Goal: Information Seeking & Learning: Learn about a topic

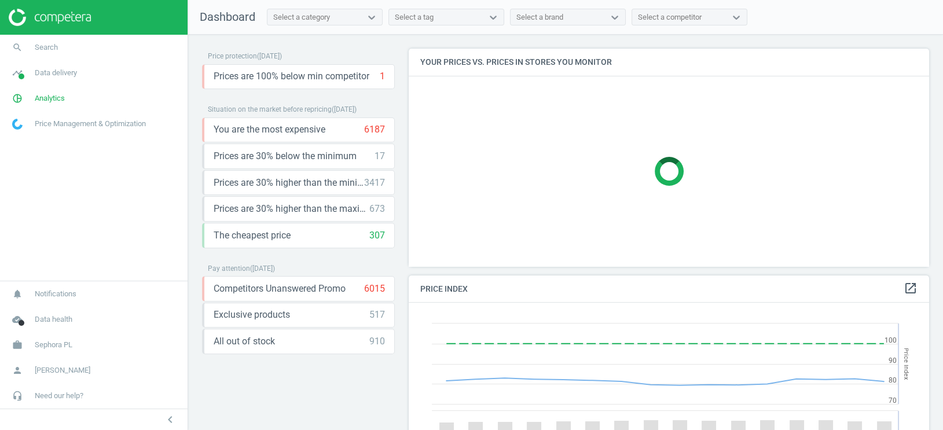
scroll to position [267, 521]
click at [57, 71] on span "Data delivery" at bounding box center [56, 73] width 42 height 10
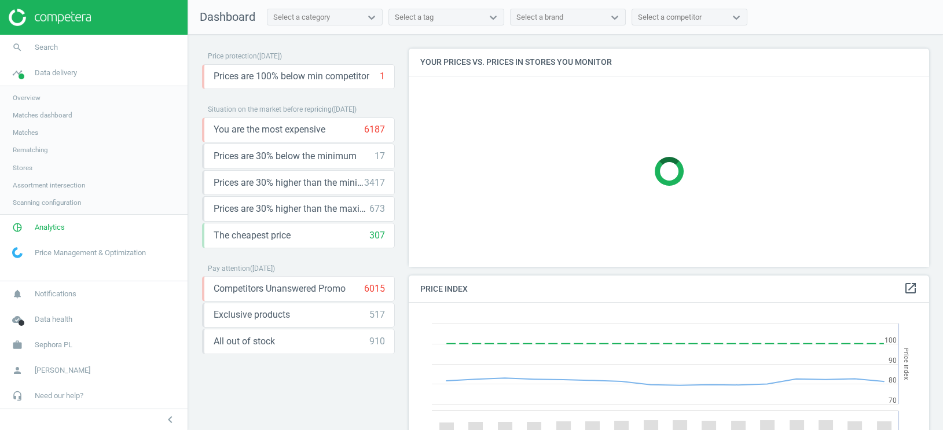
click at [39, 185] on span "Assortment intersection" at bounding box center [49, 185] width 72 height 9
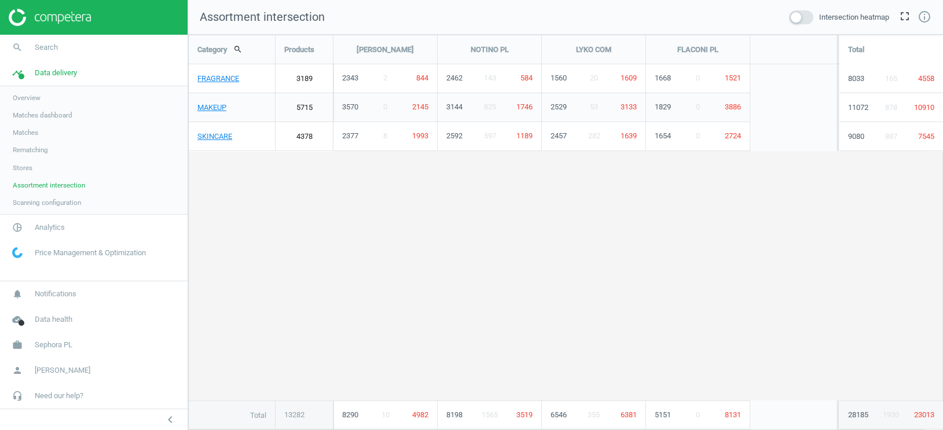
scroll to position [396, 755]
click at [28, 168] on span "Stores" at bounding box center [23, 167] width 20 height 9
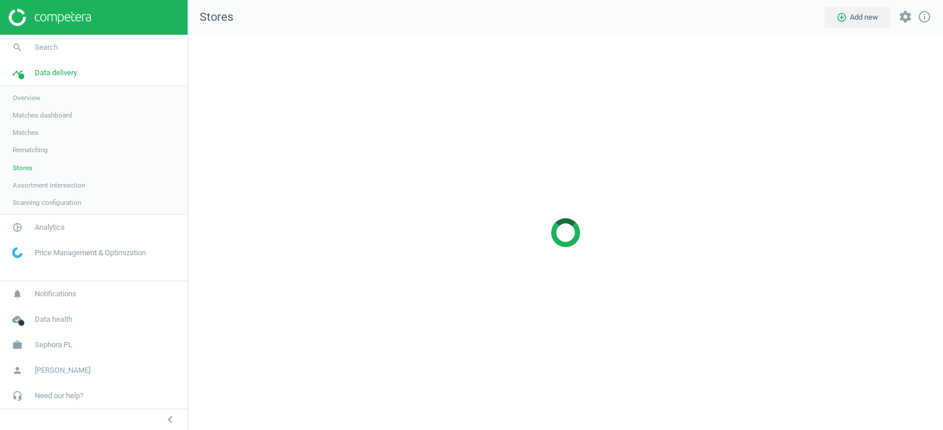
scroll to position [396, 755]
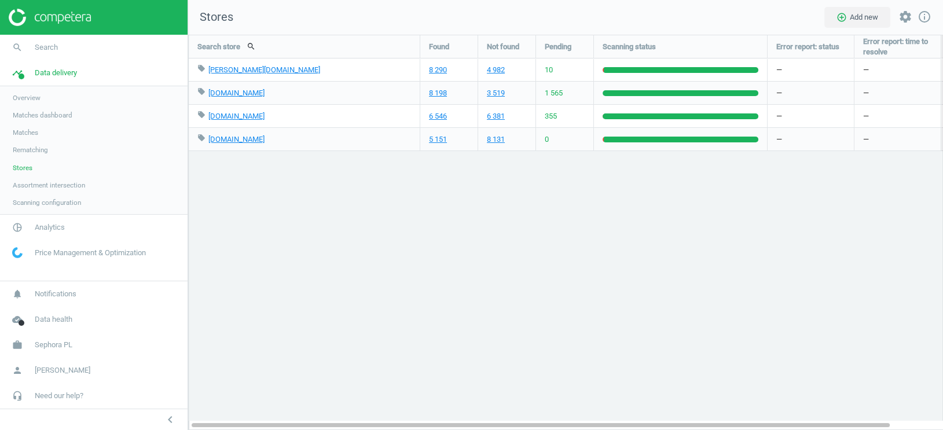
click at [60, 199] on span "Scanning configuration" at bounding box center [47, 202] width 68 height 9
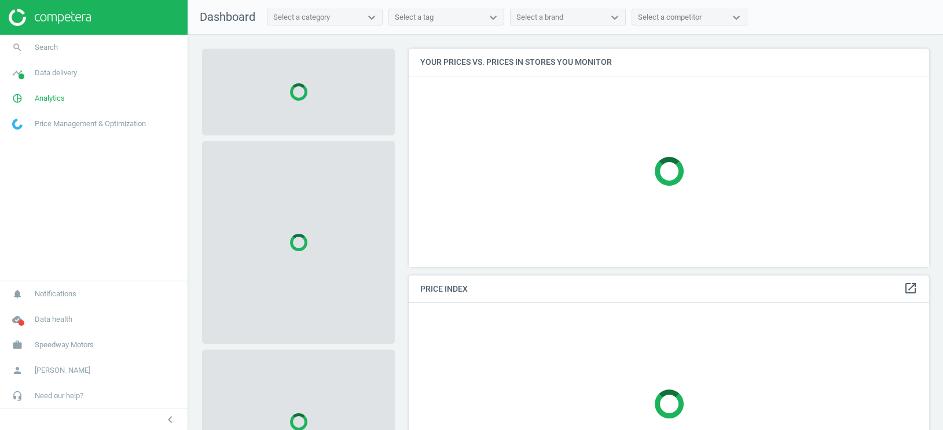
scroll to position [218, 521]
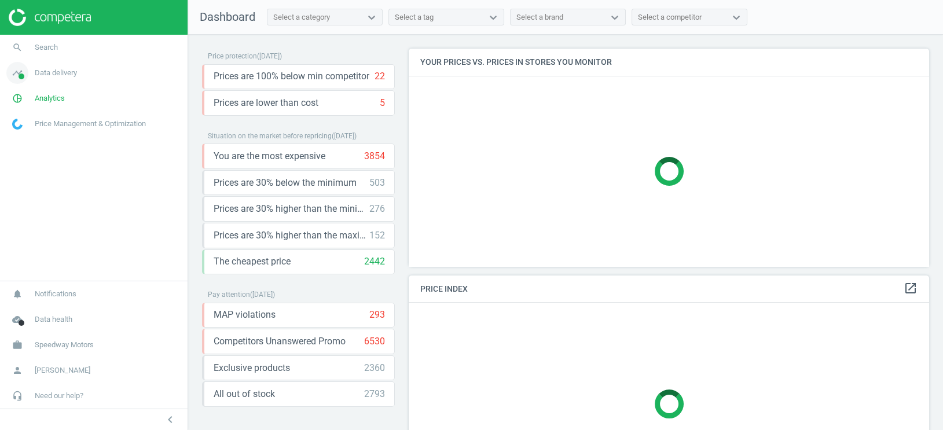
click at [63, 78] on span "Data delivery" at bounding box center [56, 73] width 42 height 10
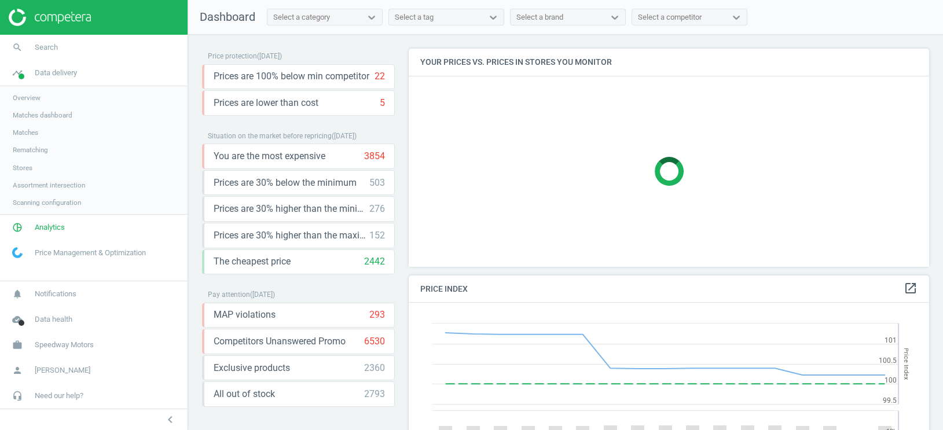
scroll to position [267, 521]
click at [49, 228] on span "Analytics" at bounding box center [50, 227] width 30 height 10
click at [35, 145] on span "Products" at bounding box center [26, 140] width 27 height 9
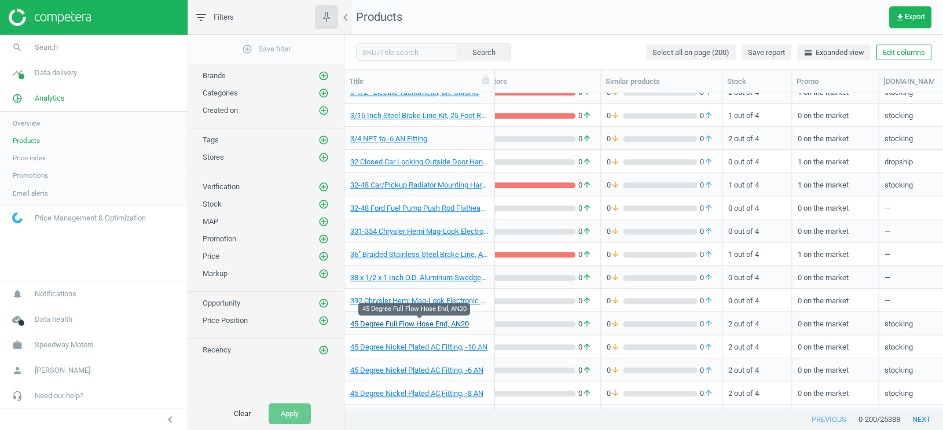
click at [447, 325] on link "45 Degree Full Flow Hose End, AN20" at bounding box center [409, 324] width 119 height 10
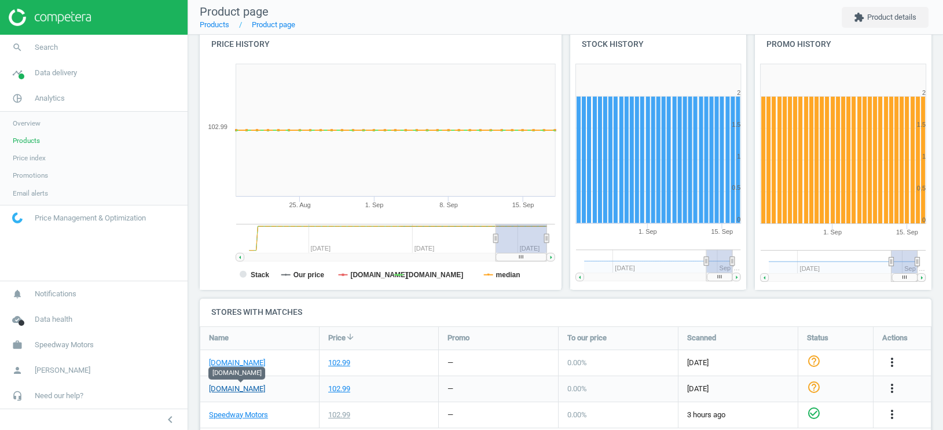
click at [265, 388] on link "summitracing.com" at bounding box center [237, 389] width 56 height 10
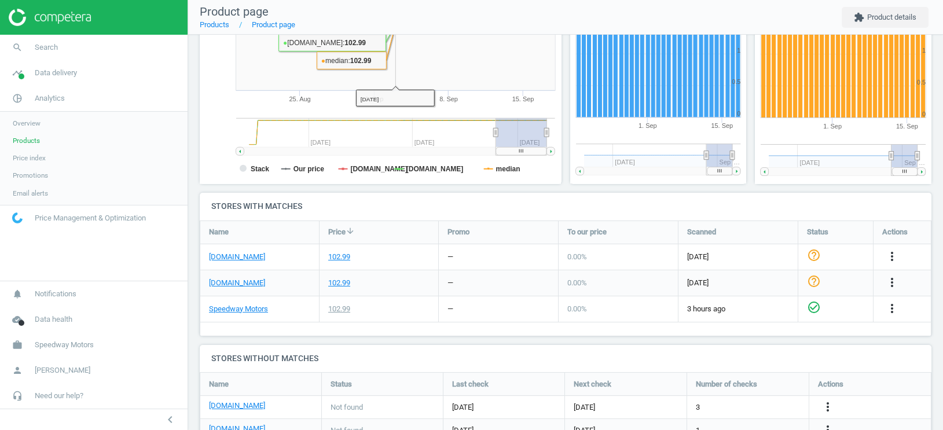
scroll to position [249, 0]
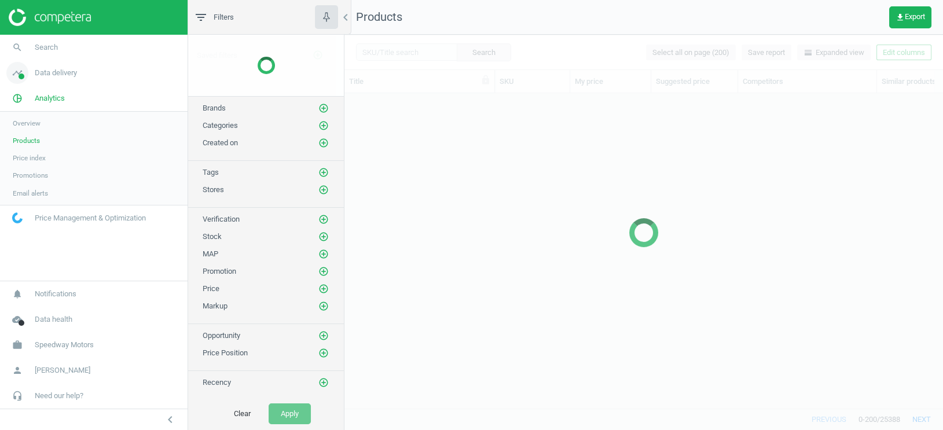
scroll to position [1837, 0]
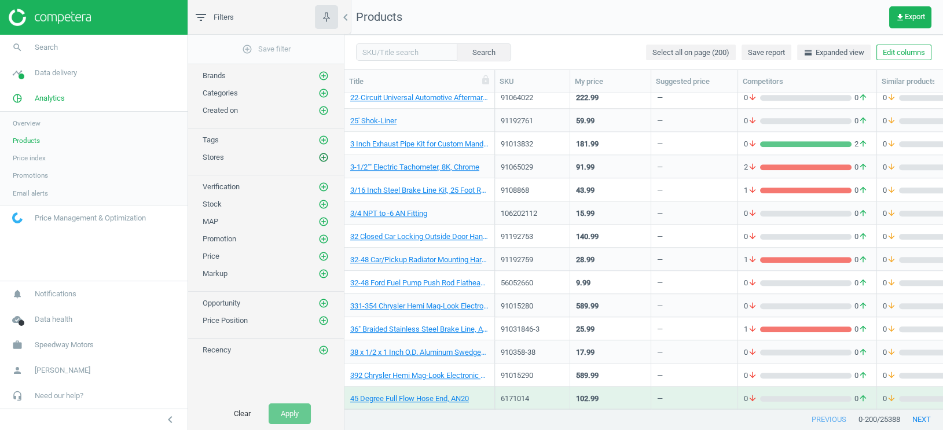
click at [323, 155] on icon "add_circle_outline" at bounding box center [323, 157] width 10 height 10
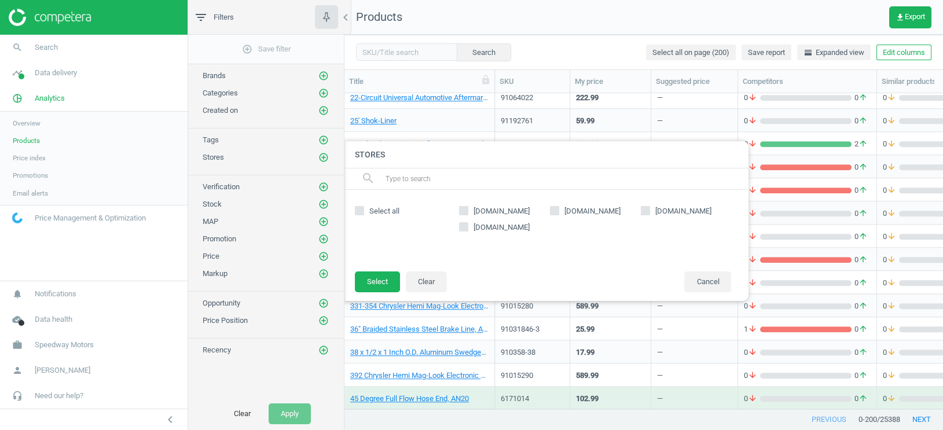
click at [462, 213] on input "summitracing.com" at bounding box center [464, 211] width 8 height 8
checkbox input "true"
click at [383, 281] on button "Select" at bounding box center [377, 281] width 45 height 21
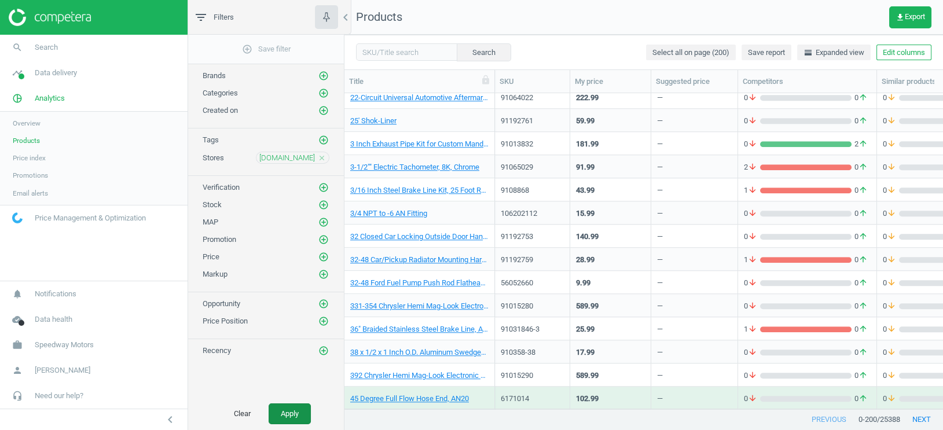
click at [289, 408] on button "Apply" at bounding box center [290, 413] width 42 height 21
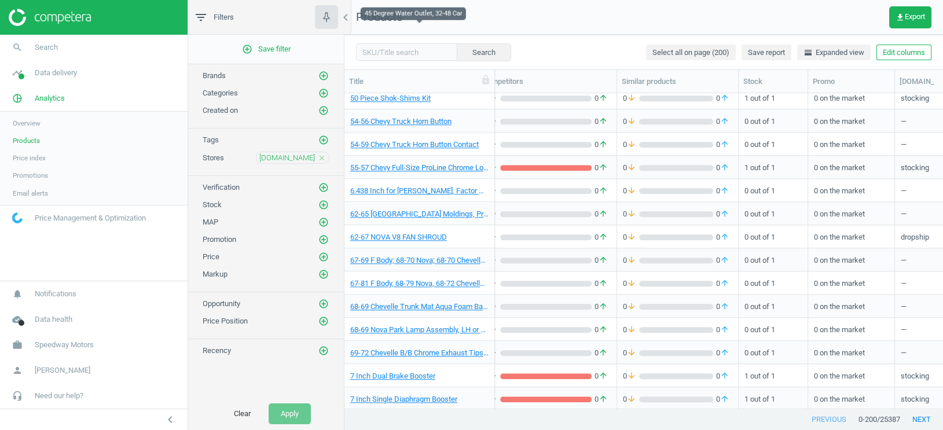
scroll to position [0, 290]
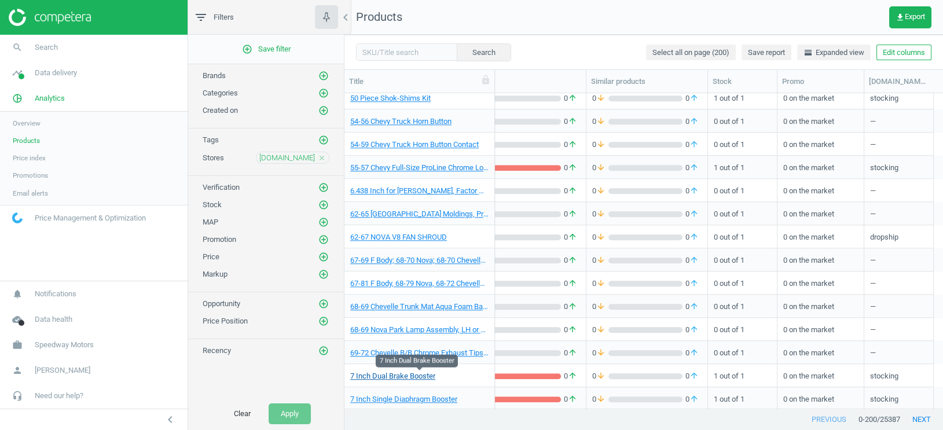
click at [401, 377] on link "7 Inch Dual Brake Booster" at bounding box center [392, 376] width 85 height 10
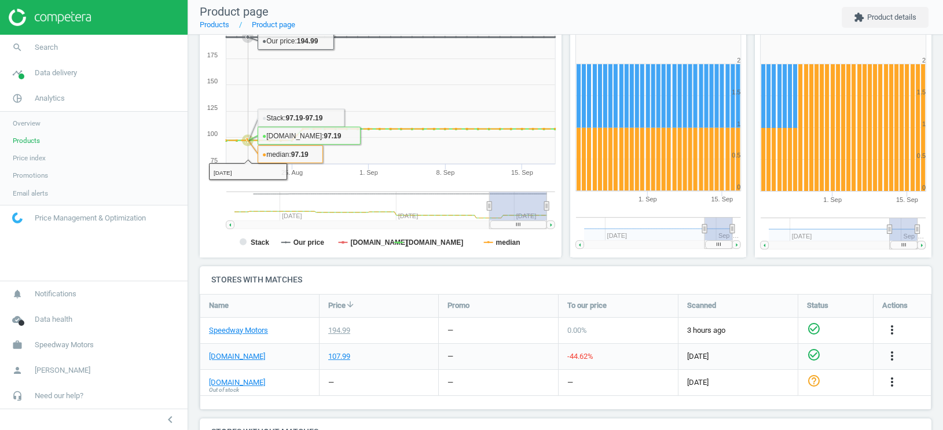
scroll to position [186, 0]
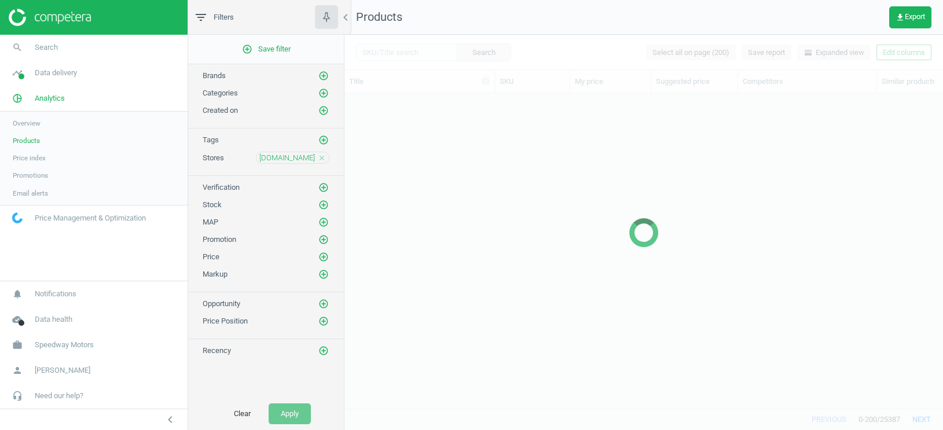
scroll to position [2277, 0]
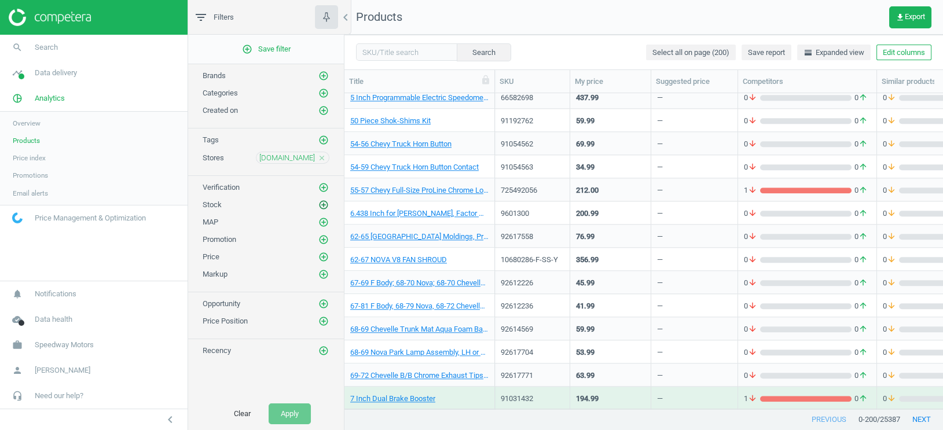
click at [325, 202] on icon "add_circle_outline" at bounding box center [323, 205] width 10 height 10
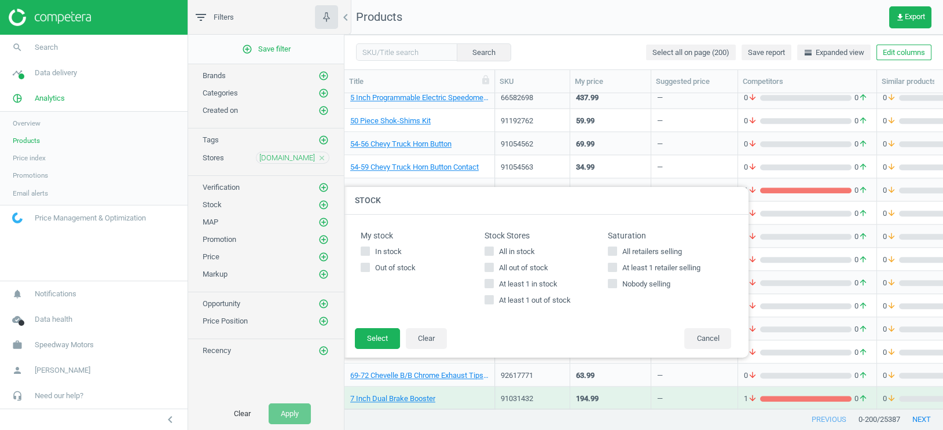
click at [369, 267] on icon at bounding box center [365, 267] width 9 height 9
click at [369, 267] on input "Out of stock" at bounding box center [366, 267] width 8 height 8
checkbox input "true"
click at [374, 331] on button "Select" at bounding box center [377, 338] width 45 height 21
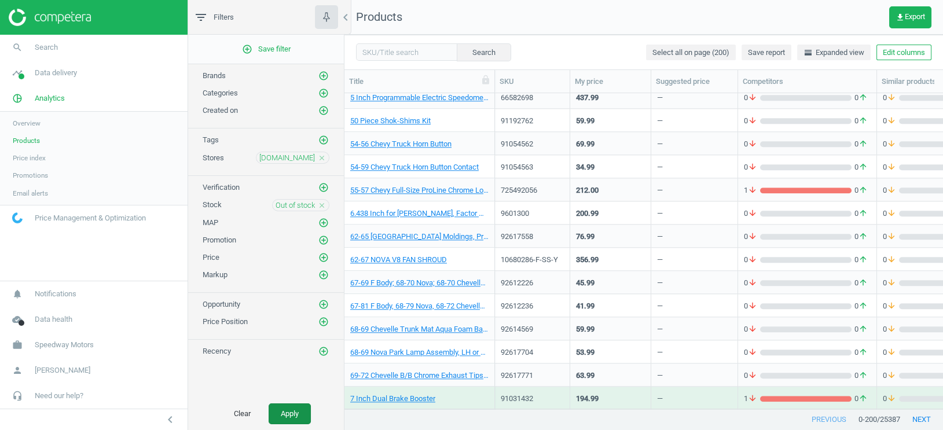
click at [292, 406] on button "Apply" at bounding box center [290, 413] width 42 height 21
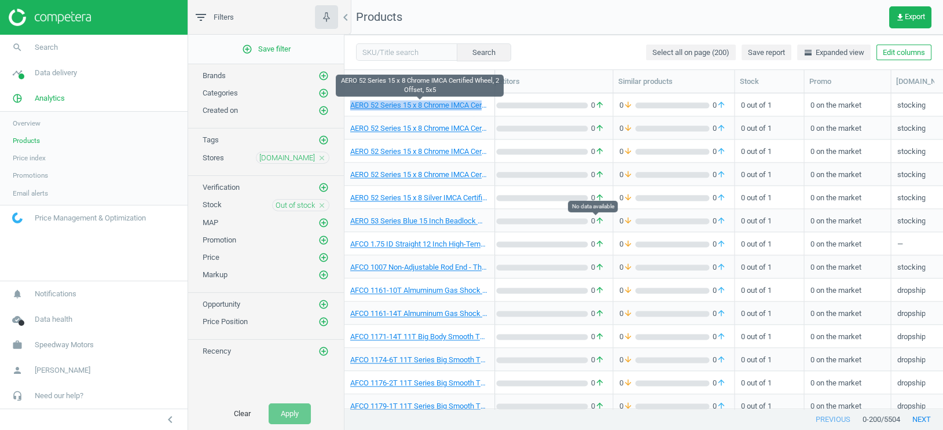
scroll to position [0, 290]
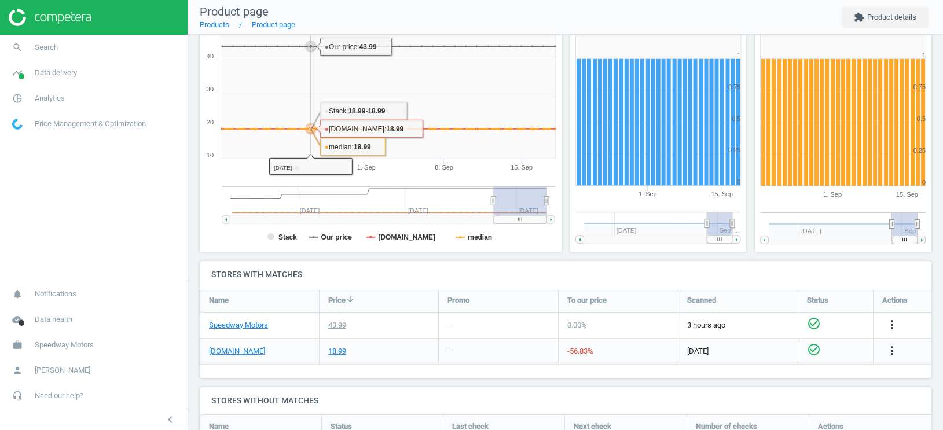
scroll to position [174, 0]
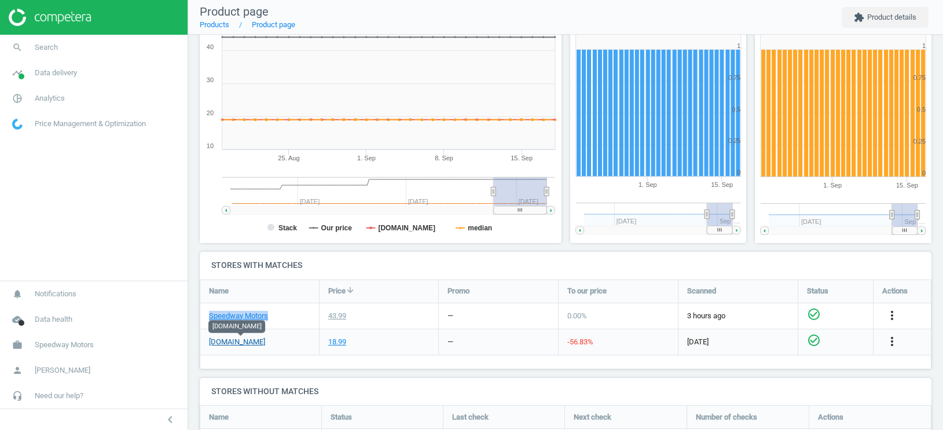
click at [263, 342] on link "summitracing.com" at bounding box center [237, 342] width 56 height 10
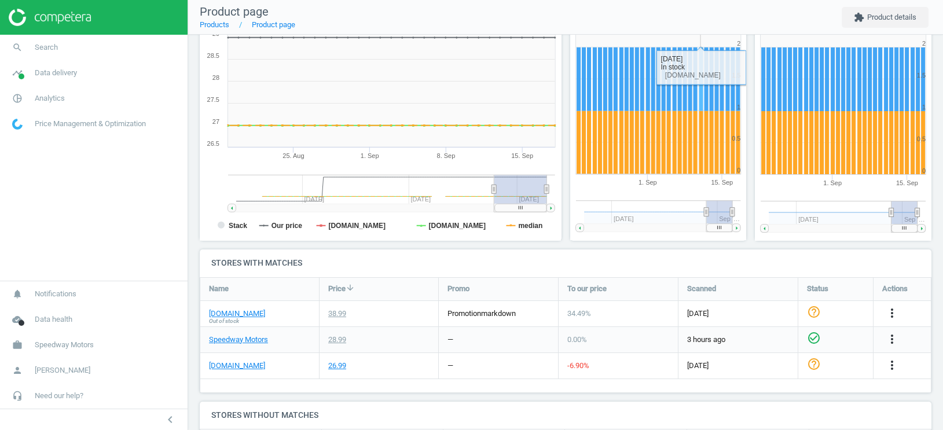
scroll to position [177, 0]
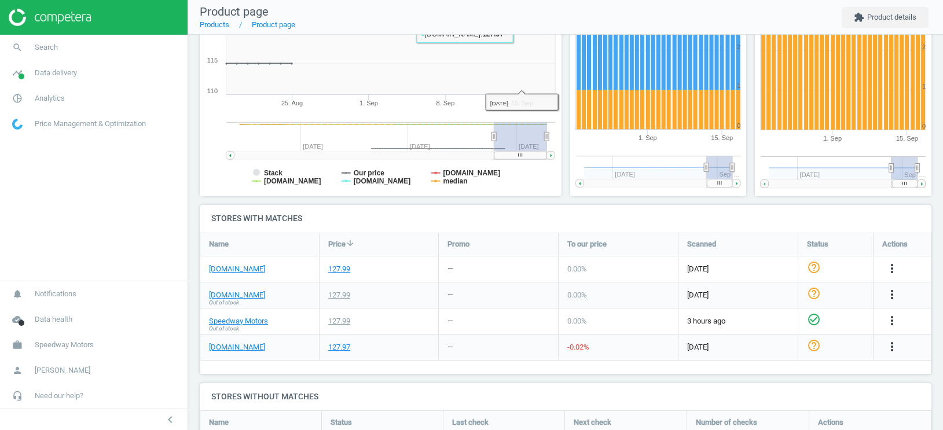
scroll to position [224, 0]
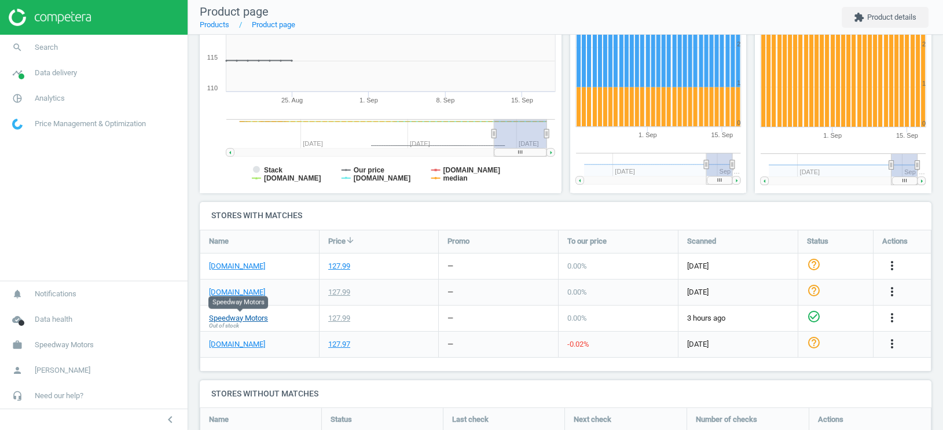
click at [256, 318] on link "Speedway Motors" at bounding box center [238, 318] width 59 height 10
click at [247, 296] on link "[DOMAIN_NAME]" at bounding box center [237, 292] width 56 height 10
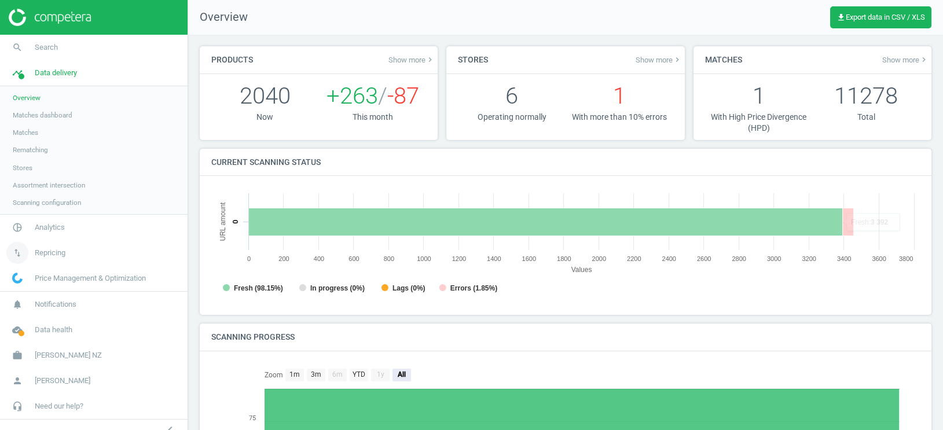
scroll to position [232, 709]
click at [60, 201] on span "Scanning configuration" at bounding box center [47, 202] width 68 height 9
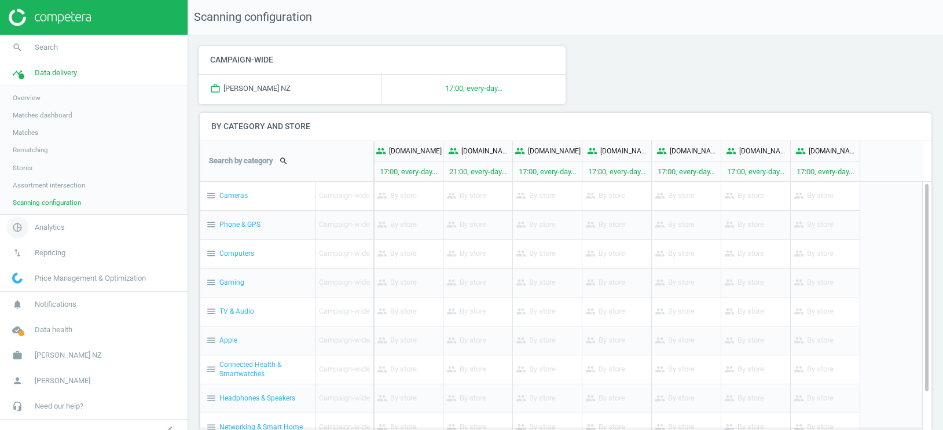
click at [53, 225] on span "Analytics" at bounding box center [50, 227] width 30 height 10
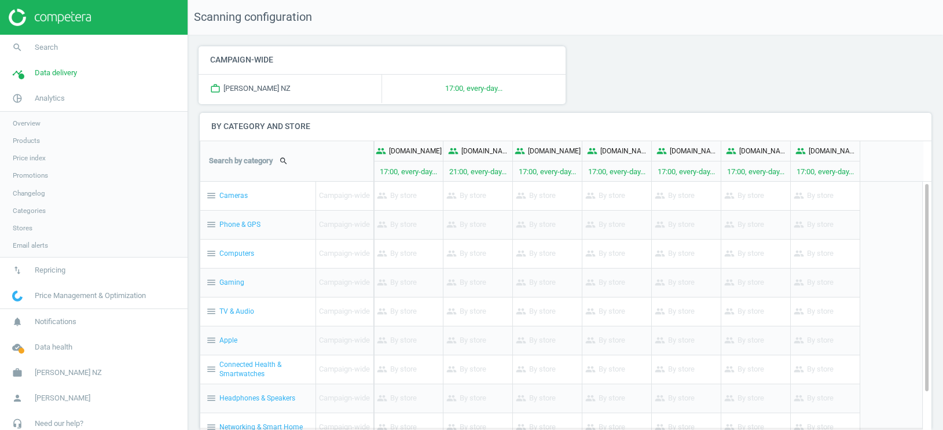
click at [31, 145] on span "Products" at bounding box center [26, 140] width 27 height 9
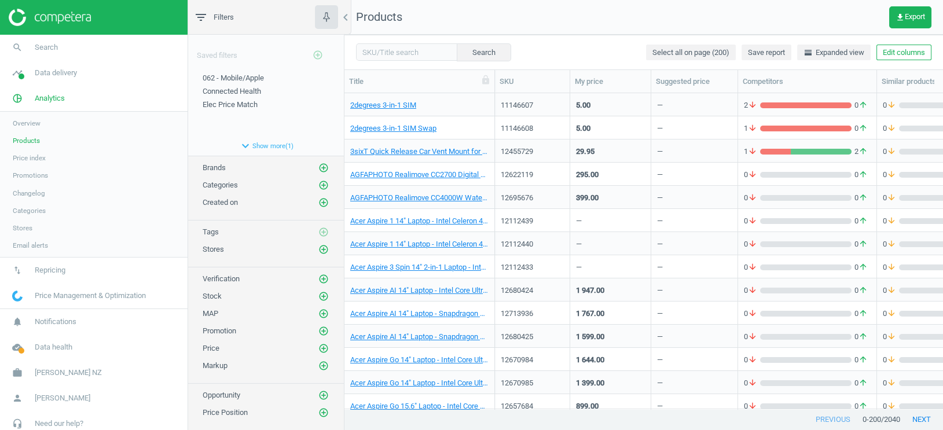
scroll to position [0, 221]
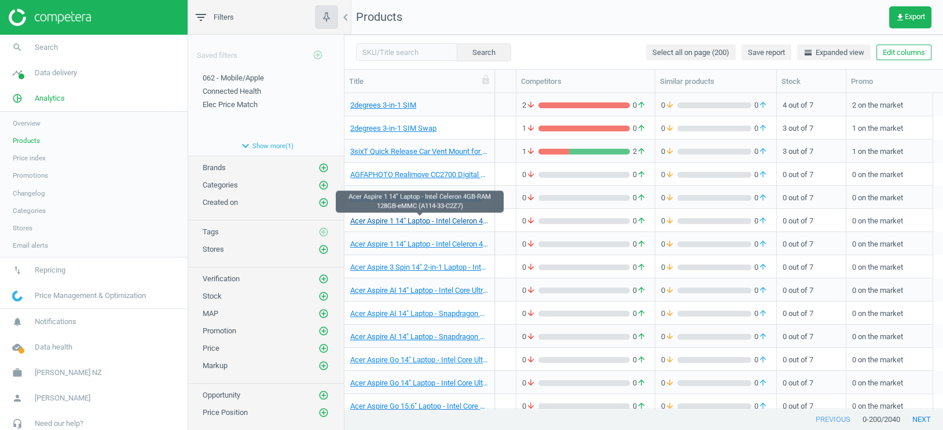
click at [433, 223] on link "Acer Aspire 1 14" Laptop - Intel Celeron 4GB-RAM 128GB-eMMC (A114-33-C2Z7)" at bounding box center [419, 221] width 138 height 10
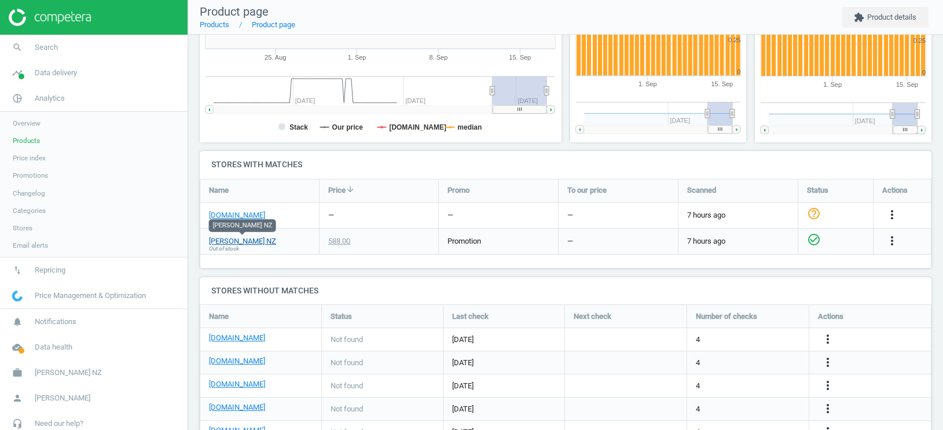
click at [243, 240] on link "[PERSON_NAME] NZ" at bounding box center [242, 241] width 67 height 10
